Goal: Information Seeking & Learning: Learn about a topic

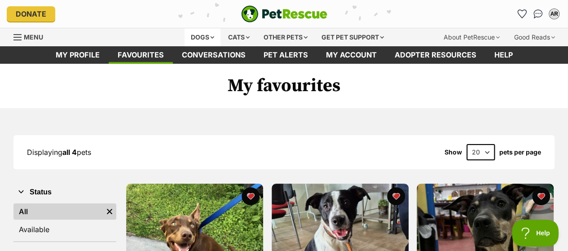
click at [199, 40] on div "Dogs" at bounding box center [203, 37] width 36 height 18
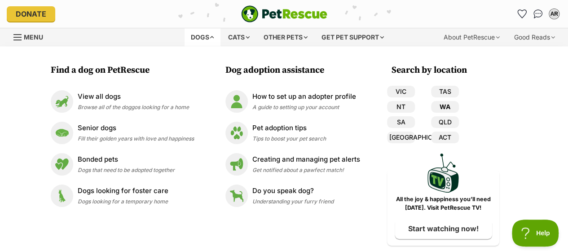
click at [444, 107] on link "WA" at bounding box center [445, 107] width 28 height 12
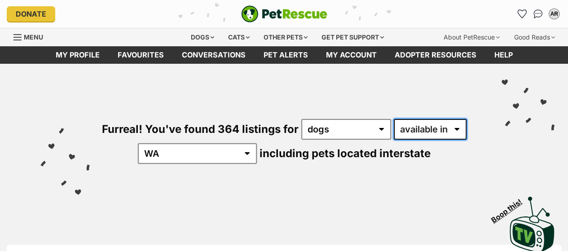
click at [422, 129] on select "available in located in" at bounding box center [430, 129] width 73 height 21
select select "disabled"
click at [394, 119] on select "available in located in" at bounding box center [430, 129] width 73 height 21
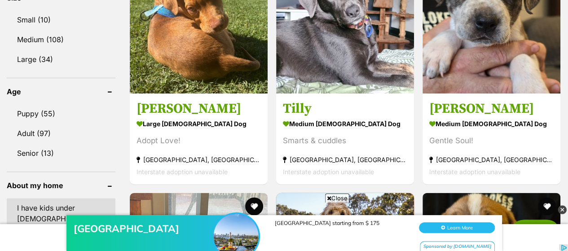
scroll to position [989, 0]
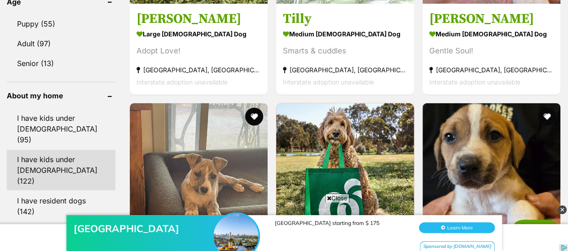
click at [51, 150] on link "I have kids under 12 years old (122)" at bounding box center [61, 170] width 109 height 40
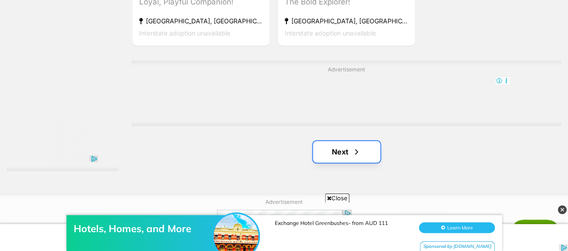
click at [346, 159] on link "Next" at bounding box center [346, 152] width 67 height 22
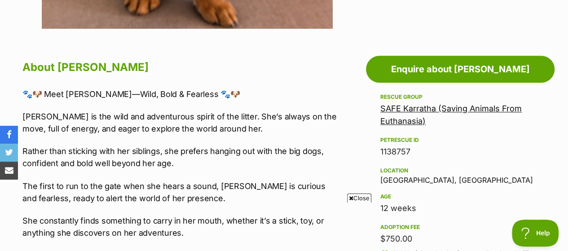
scroll to position [494, 0]
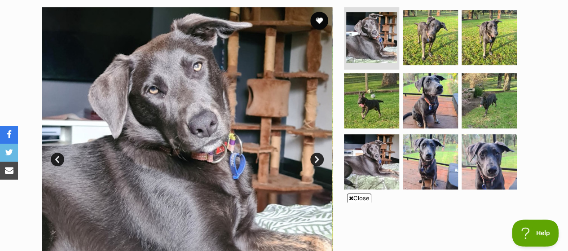
click at [314, 160] on link "Next" at bounding box center [317, 159] width 13 height 13
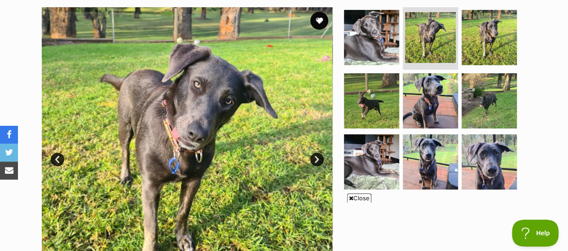
scroll to position [225, 0]
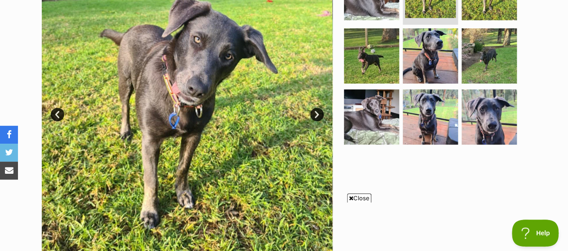
click at [314, 114] on link "Next" at bounding box center [317, 114] width 13 height 13
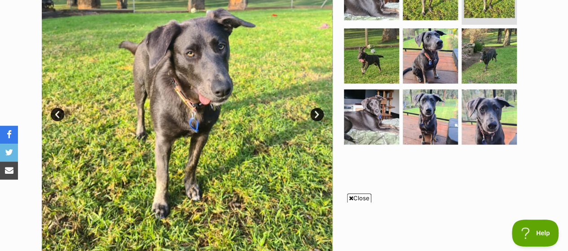
click at [318, 113] on link "Next" at bounding box center [317, 114] width 13 height 13
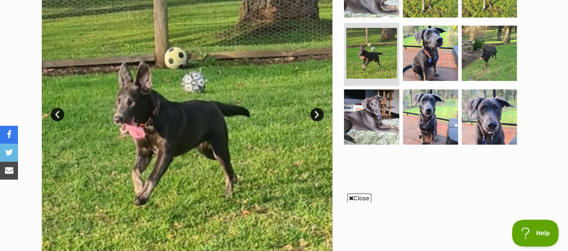
click at [318, 113] on link "Next" at bounding box center [317, 114] width 13 height 13
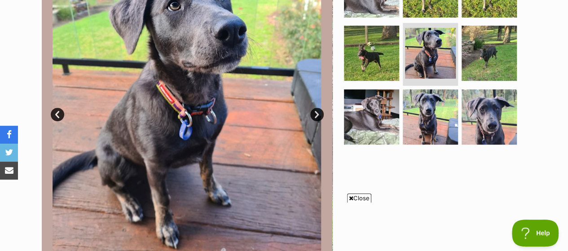
click at [316, 113] on link "Next" at bounding box center [317, 114] width 13 height 13
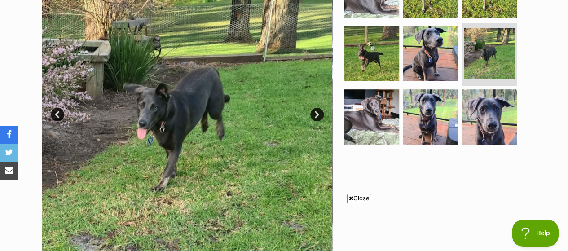
click at [317, 110] on link "Next" at bounding box center [317, 114] width 13 height 13
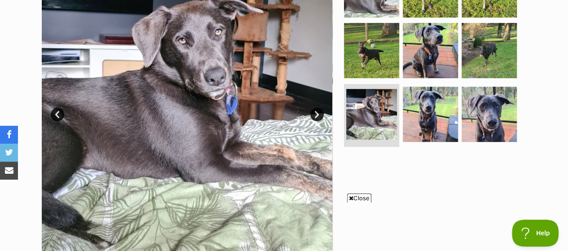
click at [317, 112] on link "Next" at bounding box center [317, 114] width 13 height 13
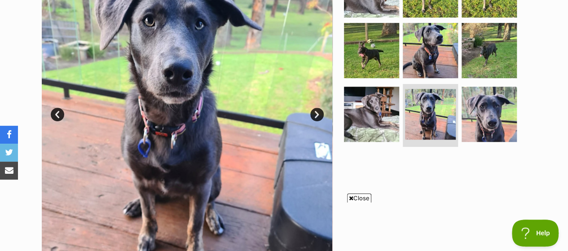
scroll to position [0, 0]
click at [317, 112] on link "Next" at bounding box center [317, 114] width 13 height 13
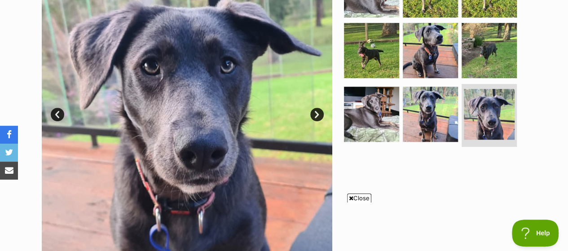
click at [313, 112] on link "Next" at bounding box center [317, 114] width 13 height 13
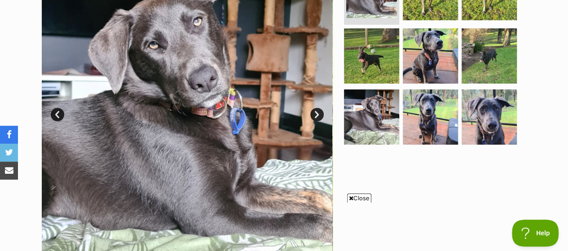
click at [315, 111] on link "Next" at bounding box center [317, 114] width 13 height 13
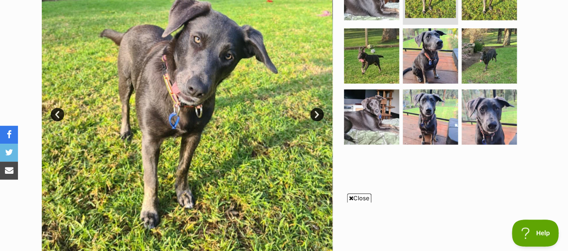
click at [315, 111] on link "Next" at bounding box center [317, 114] width 13 height 13
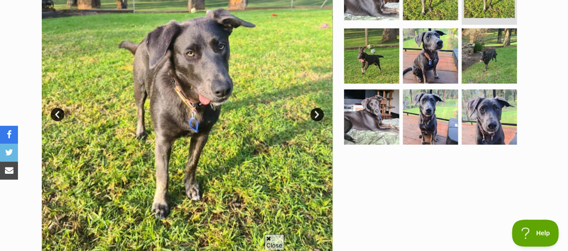
click at [315, 111] on link "Next" at bounding box center [317, 114] width 13 height 13
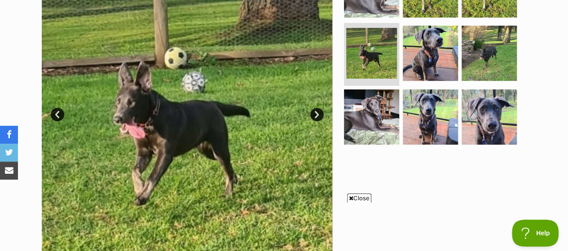
click at [315, 111] on link "Next" at bounding box center [317, 114] width 13 height 13
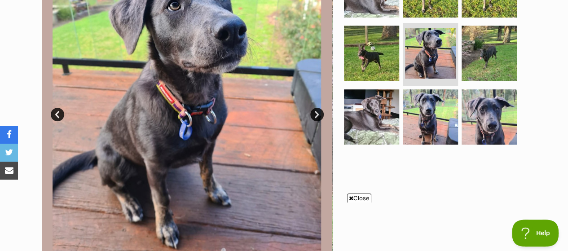
scroll to position [180, 0]
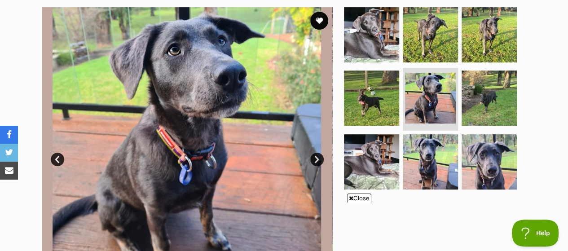
click at [318, 160] on link "Next" at bounding box center [317, 159] width 13 height 13
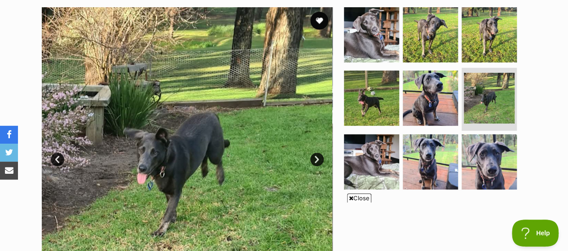
click at [318, 160] on link "Next" at bounding box center [317, 159] width 13 height 13
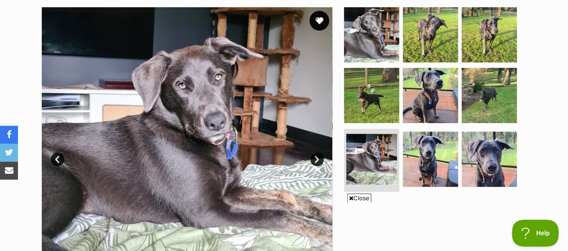
click at [321, 18] on button "favourite" at bounding box center [320, 21] width 20 height 20
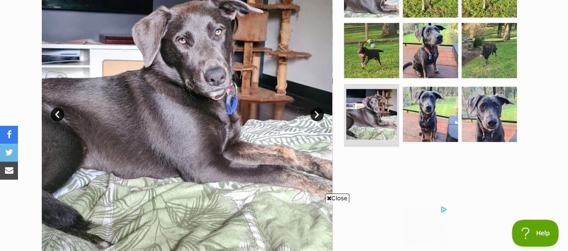
scroll to position [0, 0]
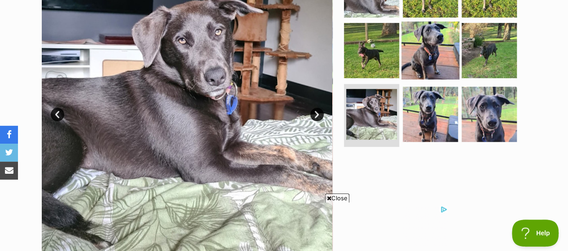
click at [440, 39] on img at bounding box center [431, 51] width 58 height 58
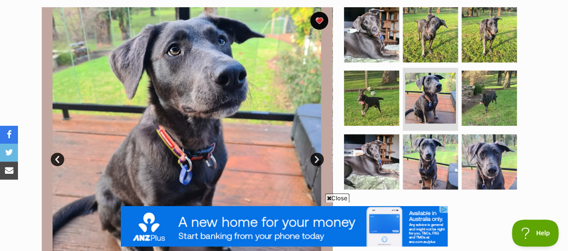
click at [334, 197] on span "Close" at bounding box center [337, 198] width 24 height 9
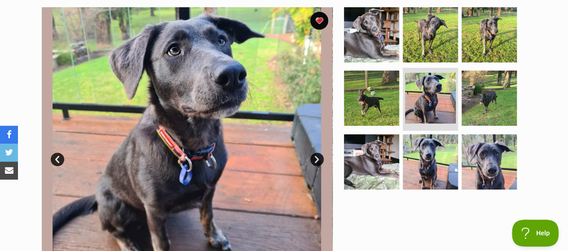
click at [320, 160] on link "Next" at bounding box center [317, 159] width 13 height 13
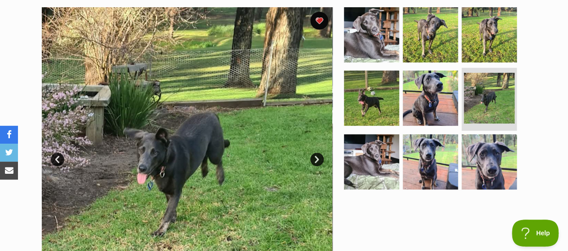
click at [316, 161] on link "Next" at bounding box center [317, 159] width 13 height 13
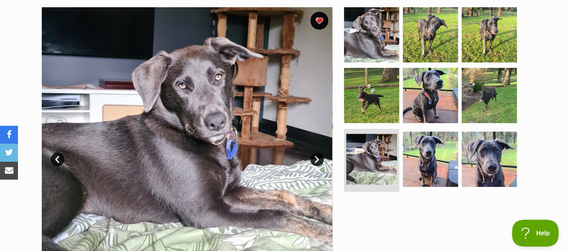
click at [315, 160] on link "Next" at bounding box center [317, 159] width 13 height 13
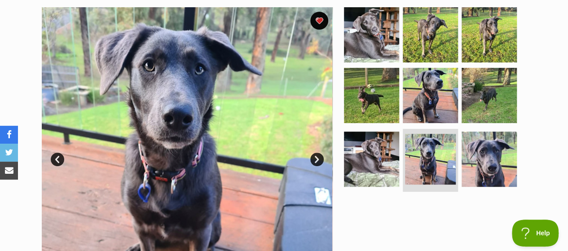
click at [315, 160] on link "Next" at bounding box center [317, 159] width 13 height 13
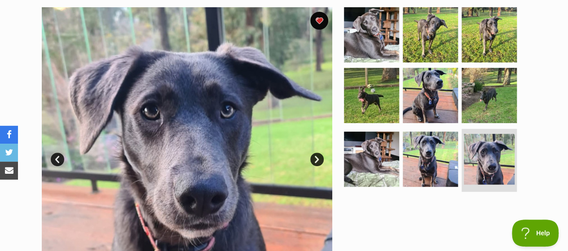
click at [315, 160] on link "Next" at bounding box center [317, 159] width 13 height 13
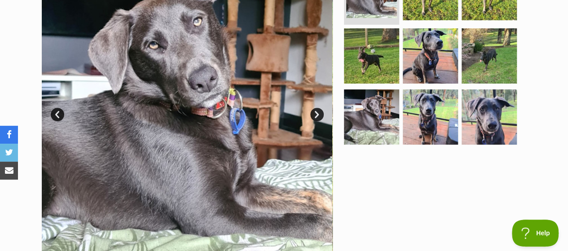
scroll to position [180, 0]
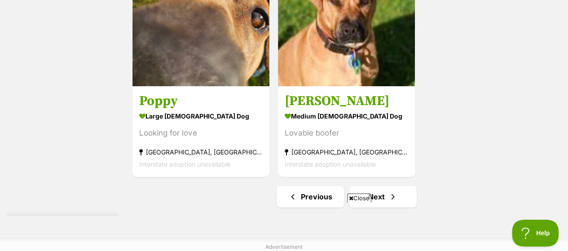
scroll to position [2067, 0]
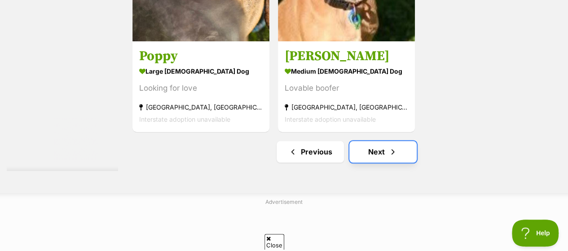
click at [380, 160] on link "Next" at bounding box center [383, 152] width 67 height 22
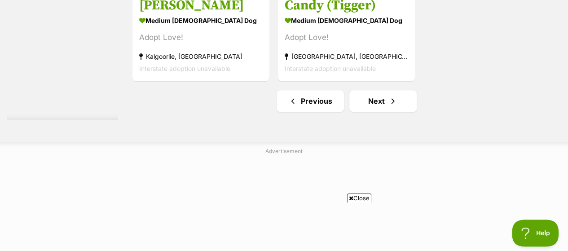
scroll to position [2292, 0]
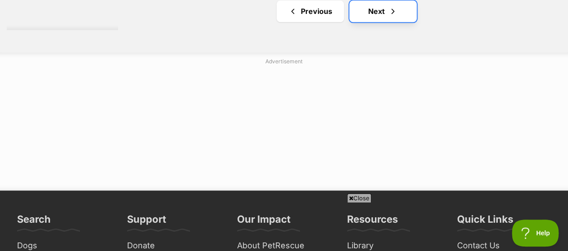
click at [373, 18] on link "Next" at bounding box center [383, 11] width 67 height 22
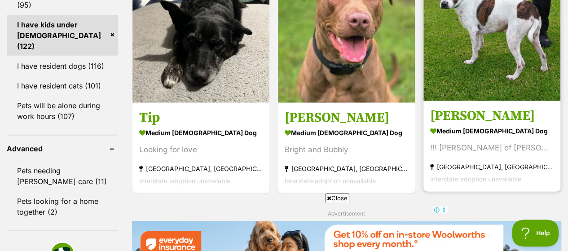
scroll to position [1303, 0]
